Goal: Information Seeking & Learning: Learn about a topic

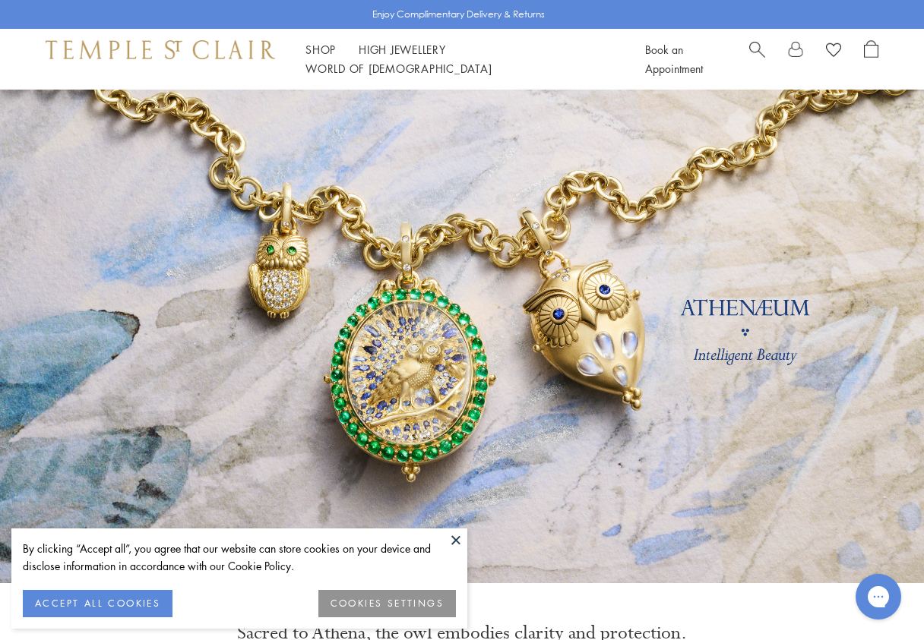
click at [452, 536] on button at bounding box center [455, 540] width 23 height 23
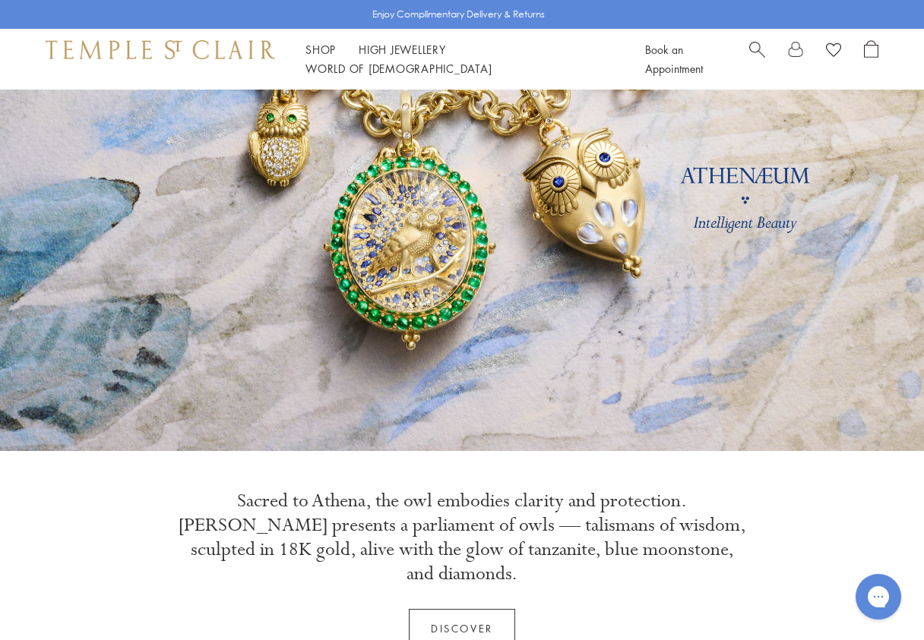
scroll to position [145, 0]
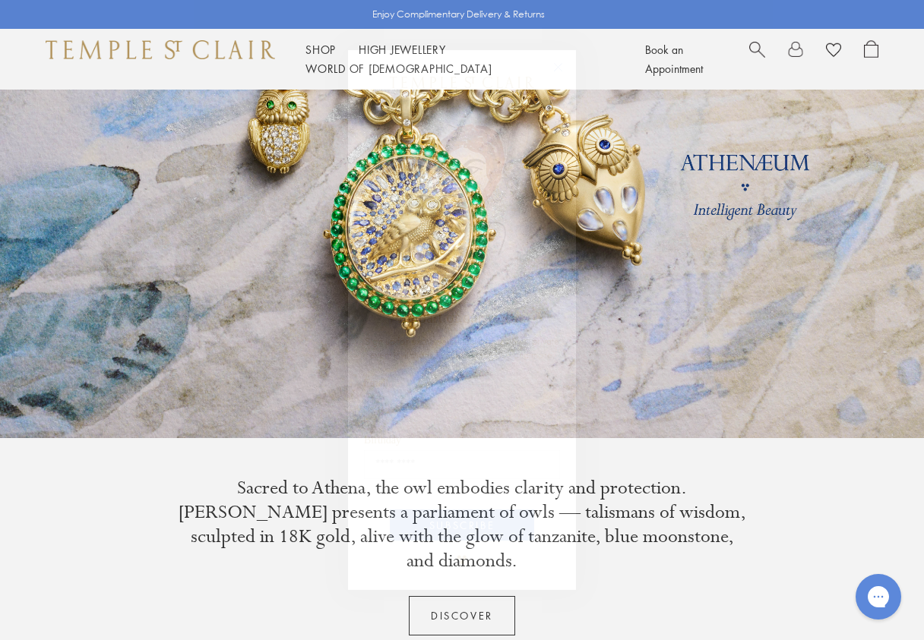
click at [558, 71] on circle "Close dialog" at bounding box center [558, 67] width 18 height 18
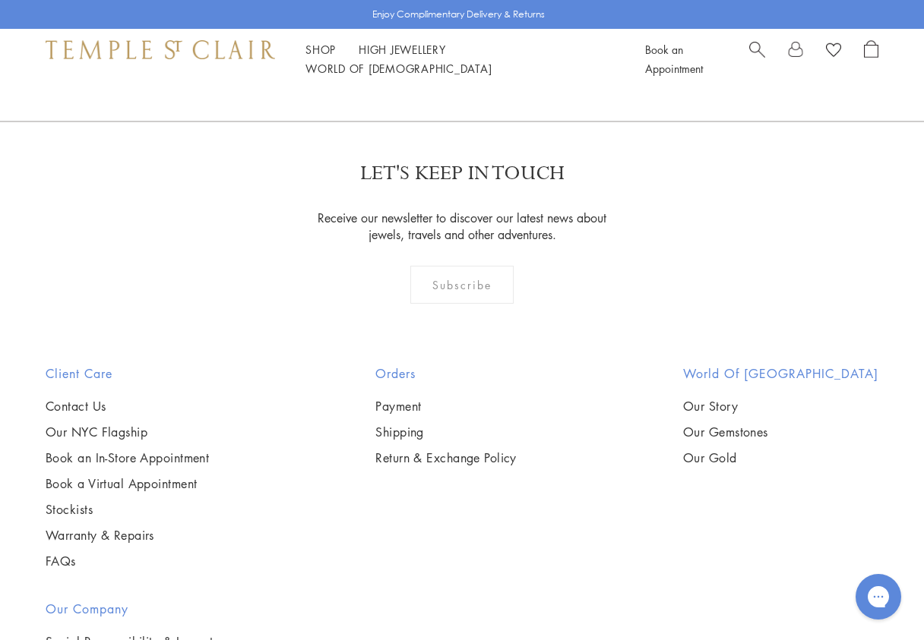
scroll to position [3705, 0]
click at [683, 399] on link "Our Story" at bounding box center [780, 407] width 195 height 17
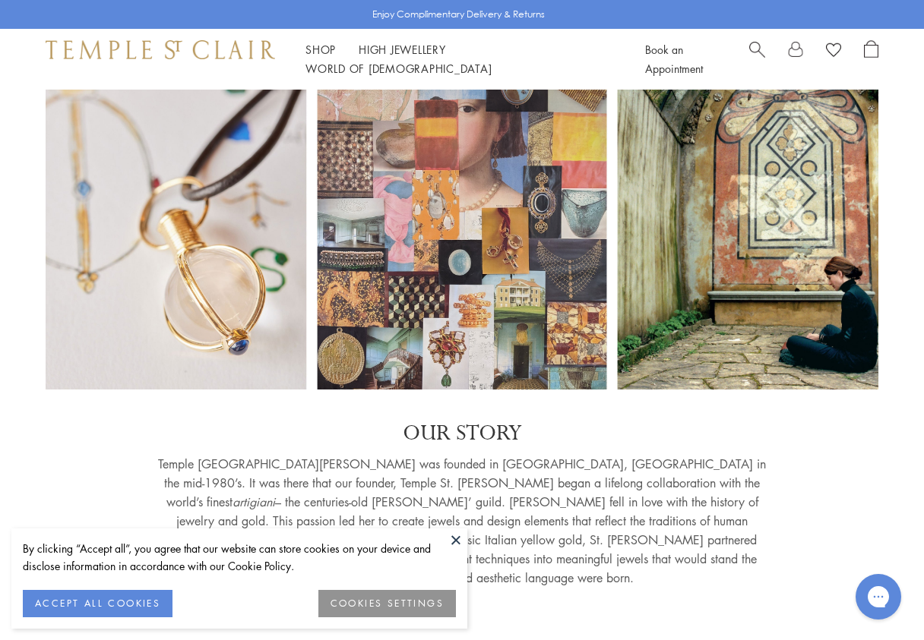
scroll to position [65, 0]
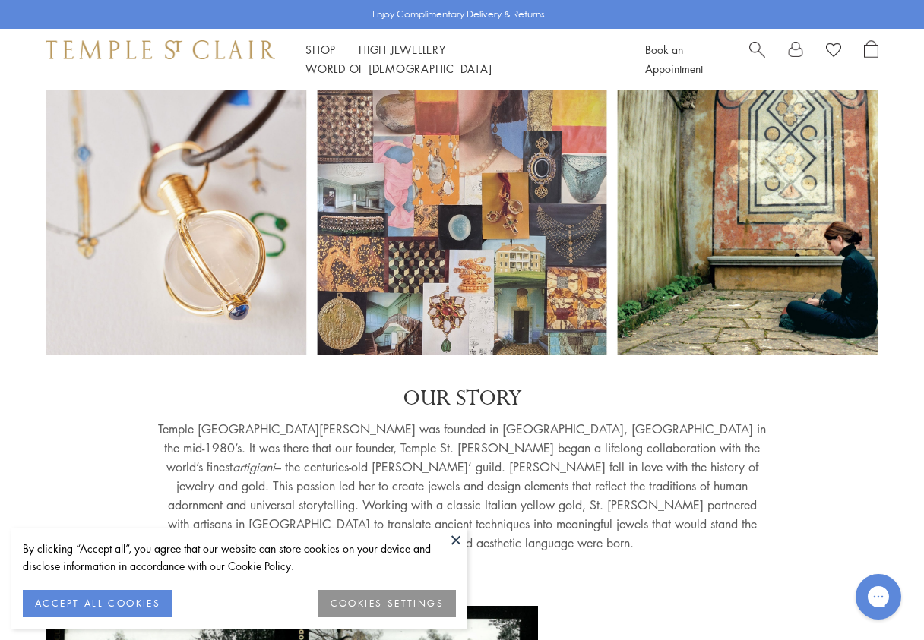
click at [457, 539] on button at bounding box center [455, 540] width 23 height 23
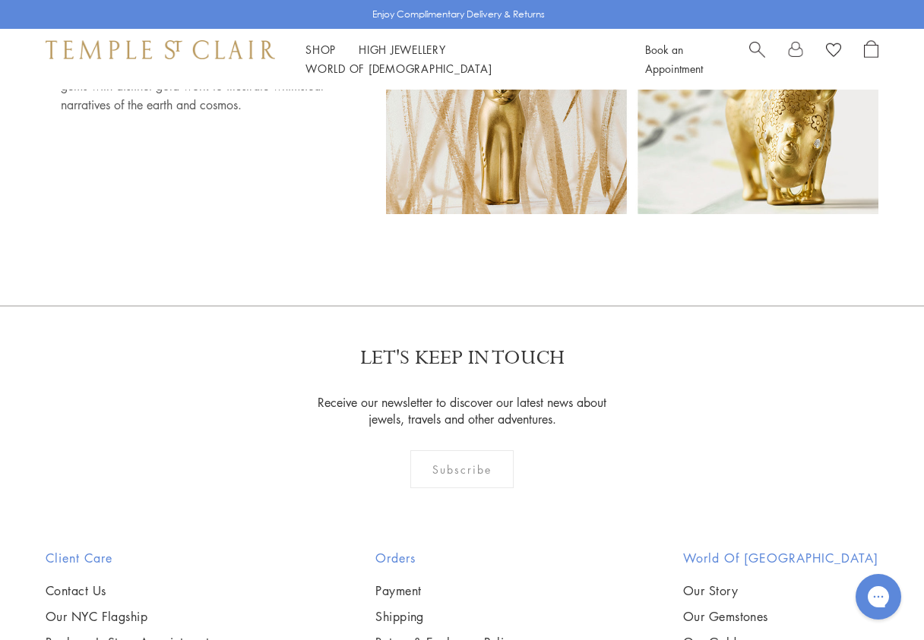
scroll to position [8486, 0]
click at [683, 609] on link "Our Gemstones" at bounding box center [780, 617] width 195 height 17
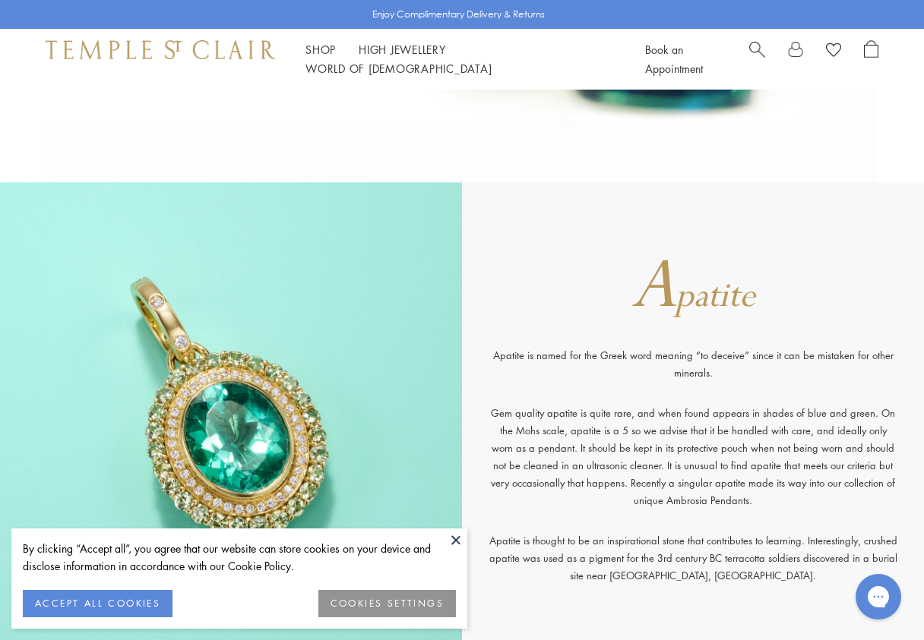
scroll to position [470, 0]
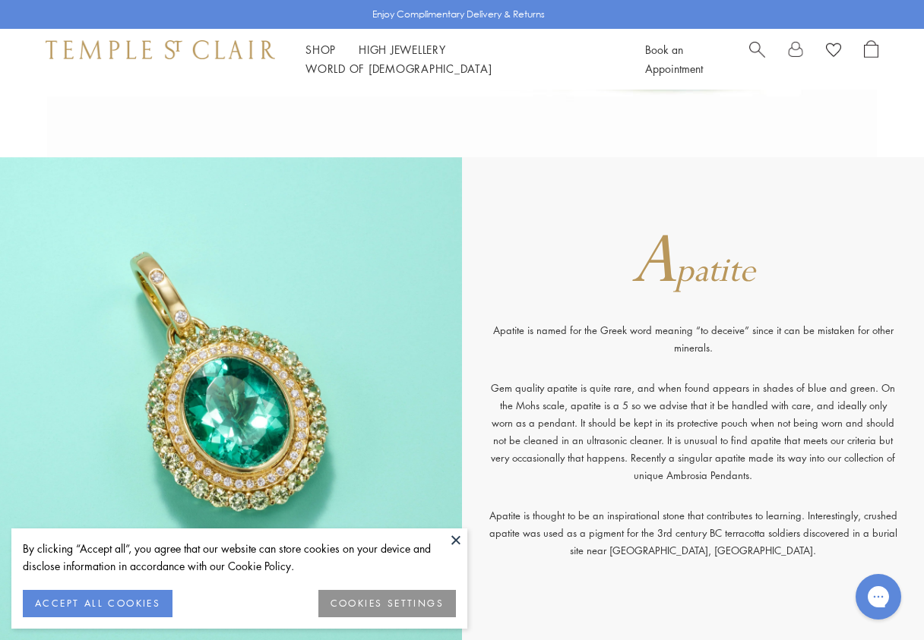
click at [457, 539] on button at bounding box center [455, 540] width 23 height 23
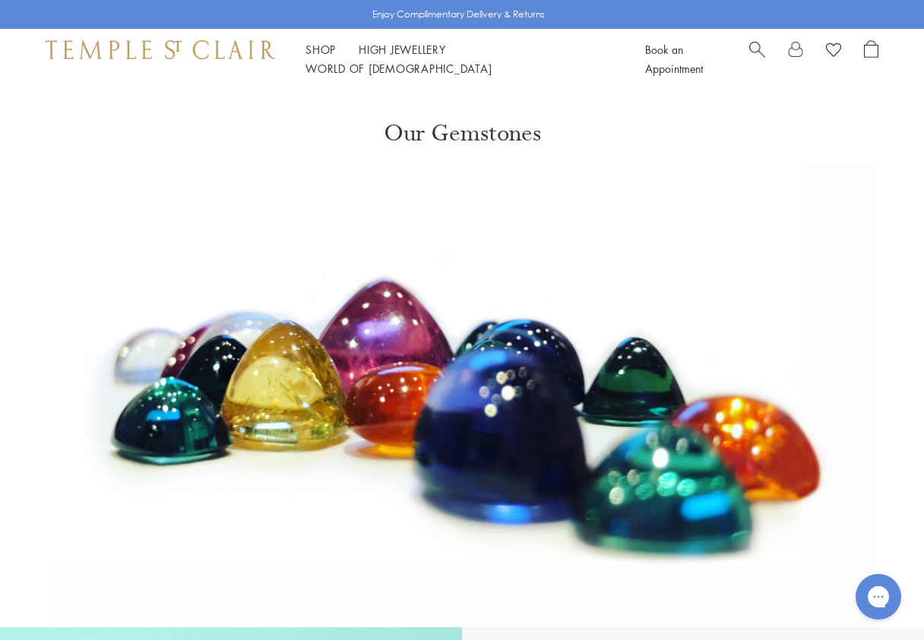
scroll to position [0, 0]
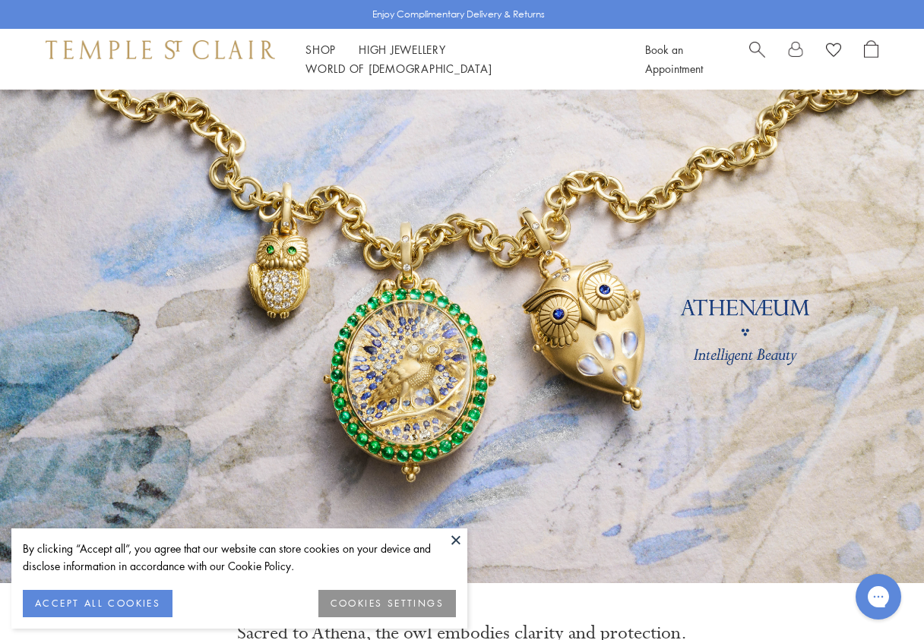
click at [463, 539] on button at bounding box center [455, 540] width 23 height 23
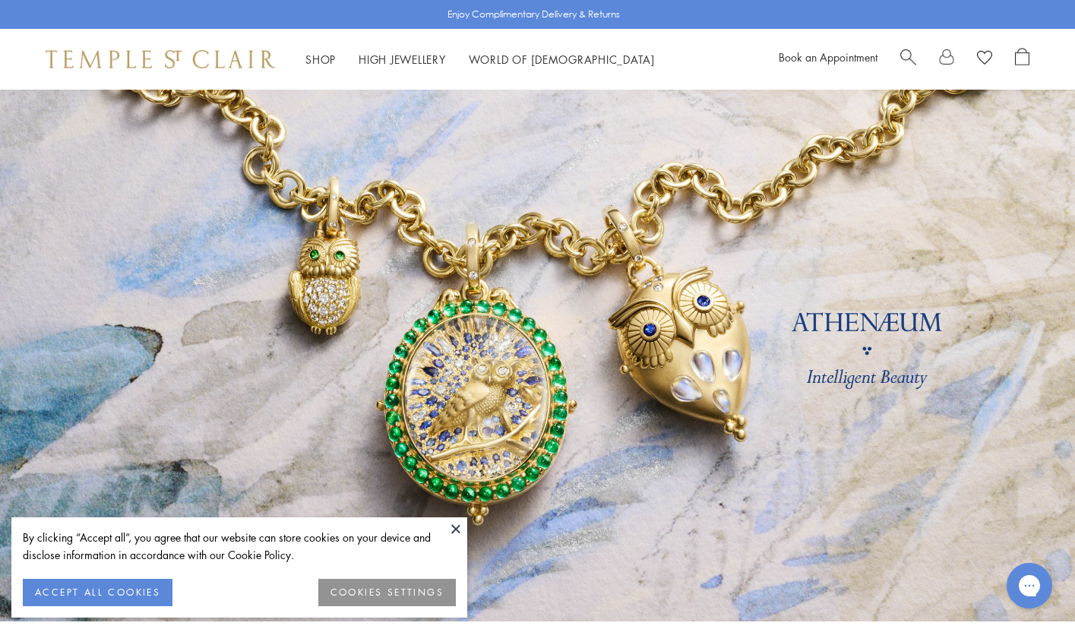
click at [234, 57] on img at bounding box center [160, 59] width 229 height 18
click at [457, 517] on button at bounding box center [455, 528] width 23 height 23
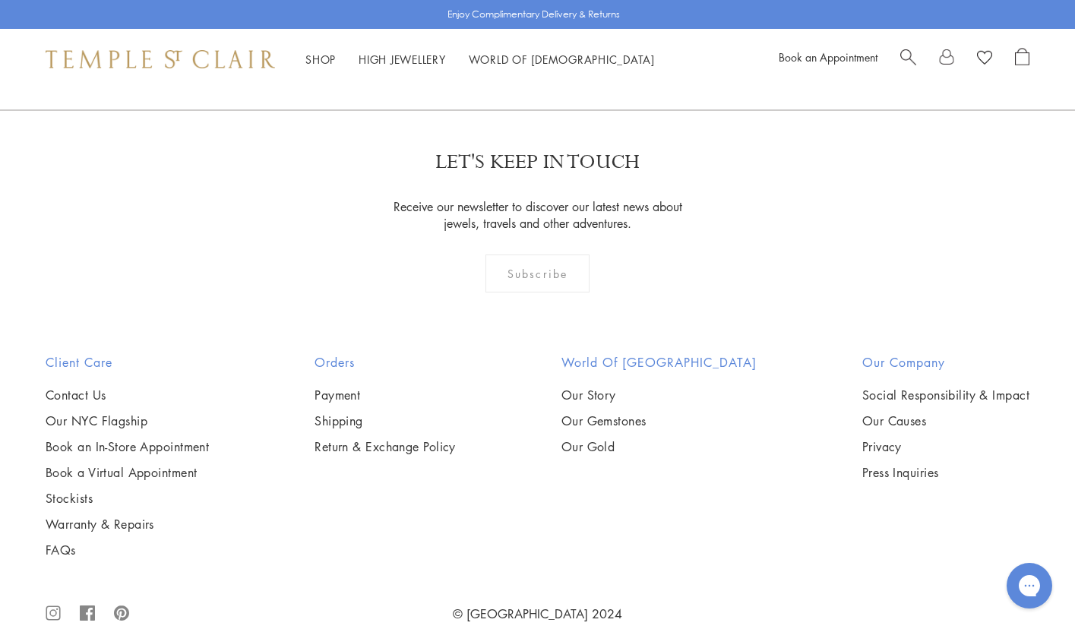
scroll to position [4120, 0]
